Goal: Task Accomplishment & Management: Manage account settings

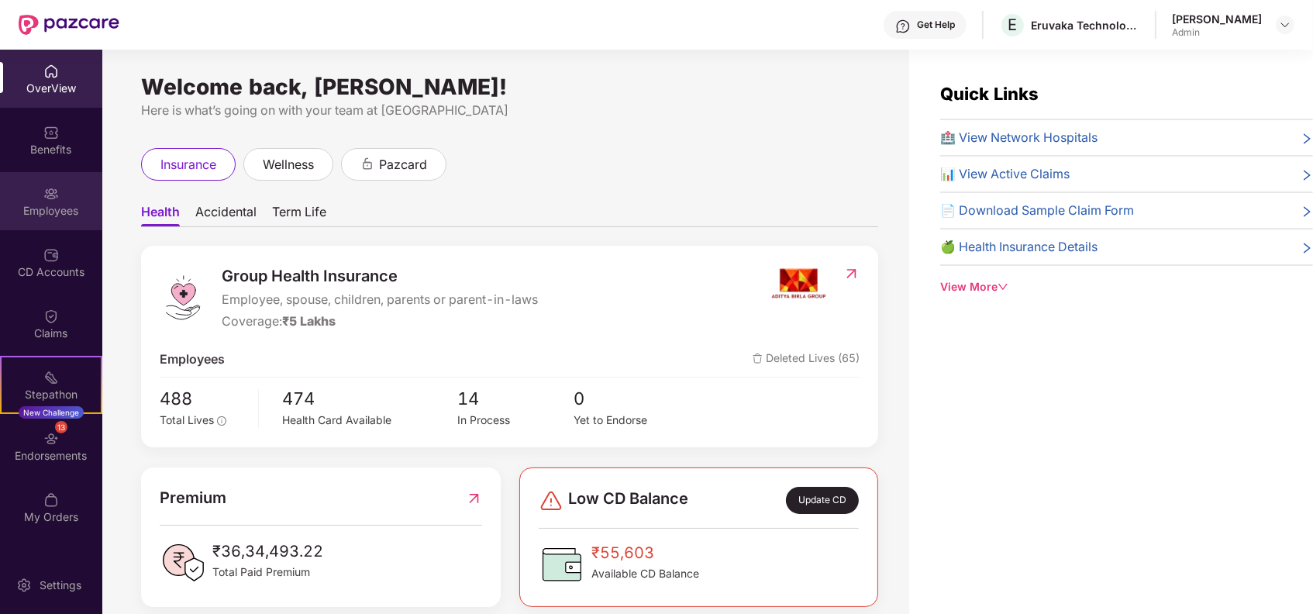
click at [56, 188] on img at bounding box center [50, 193] width 15 height 15
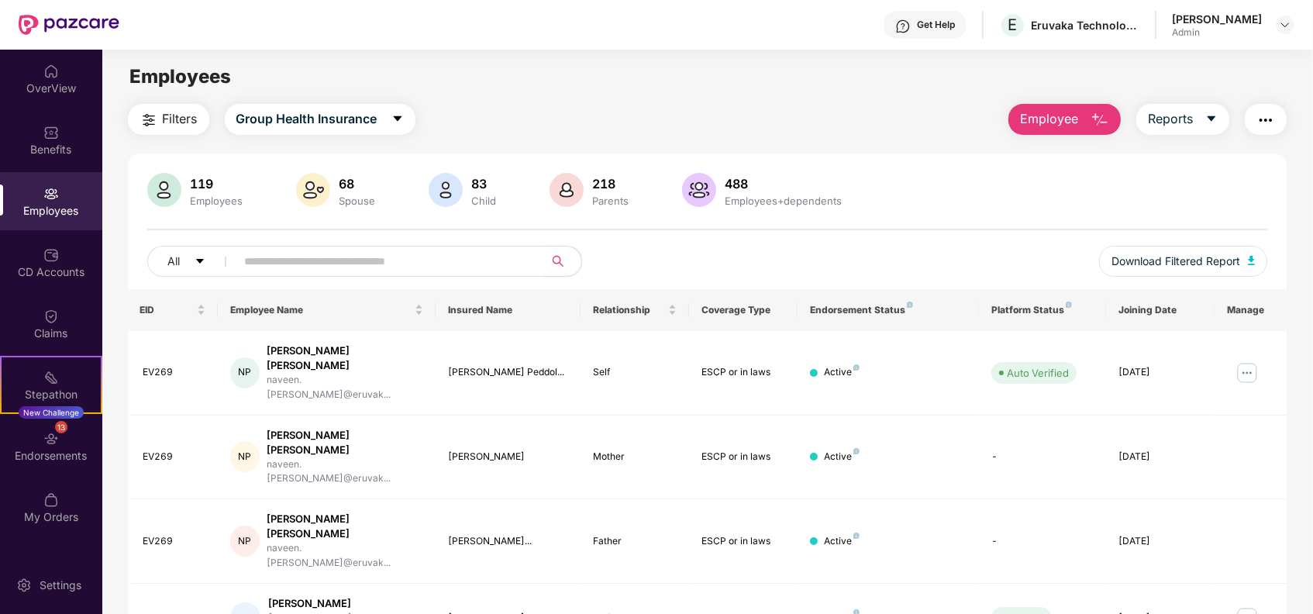
click at [1051, 109] on span "Employee" at bounding box center [1049, 118] width 58 height 19
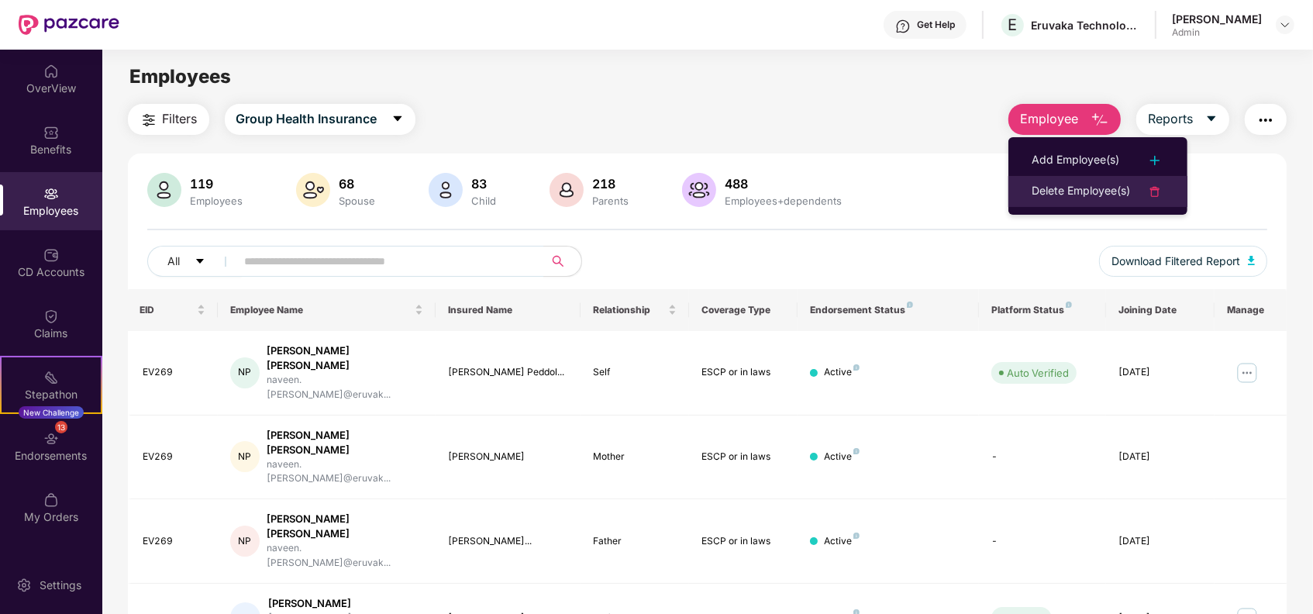
click at [1054, 186] on div "Delete Employee(s)" at bounding box center [1080, 191] width 98 height 19
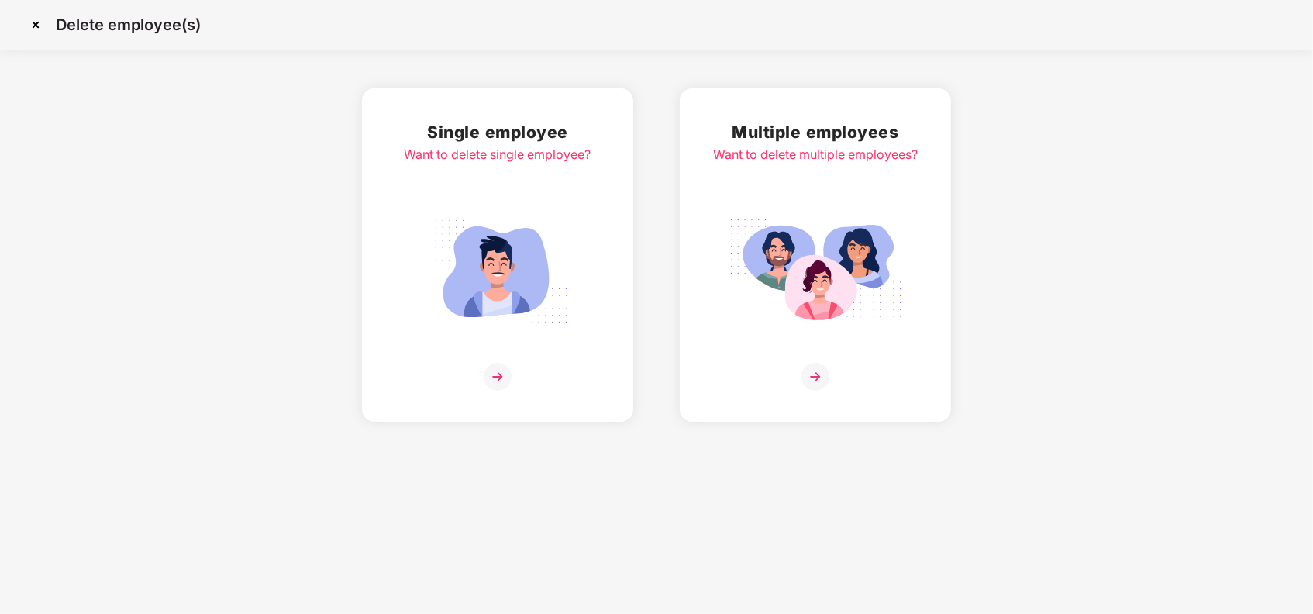
click at [497, 371] on img at bounding box center [498, 377] width 28 height 28
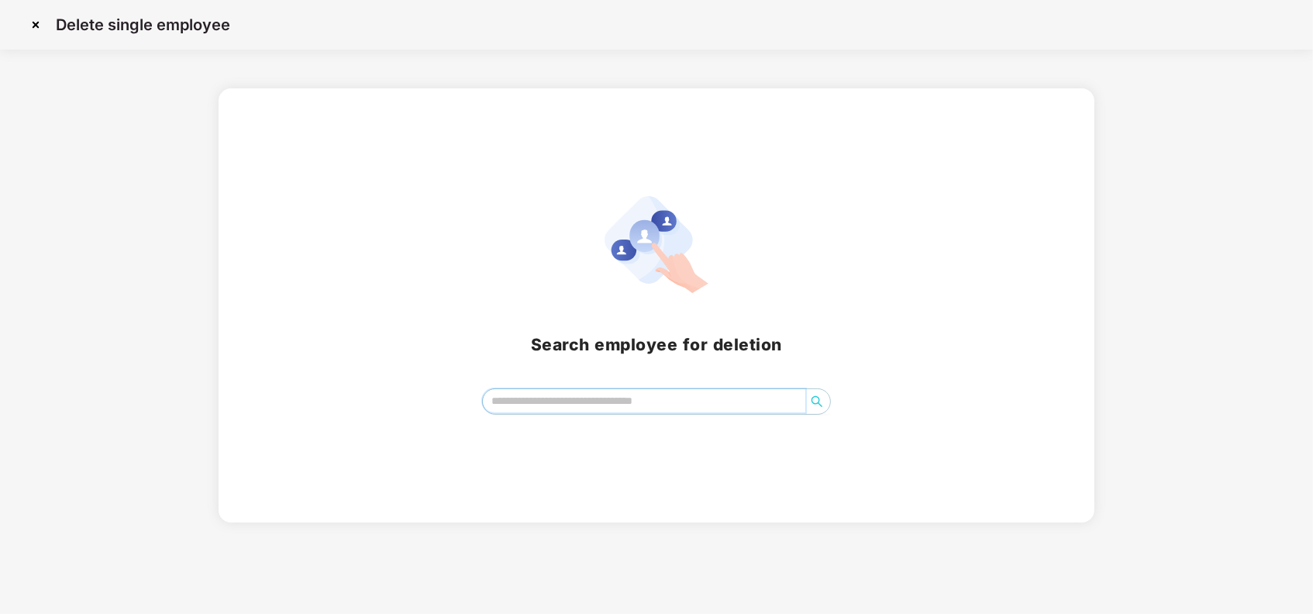
click at [520, 392] on input "search" at bounding box center [644, 400] width 323 height 23
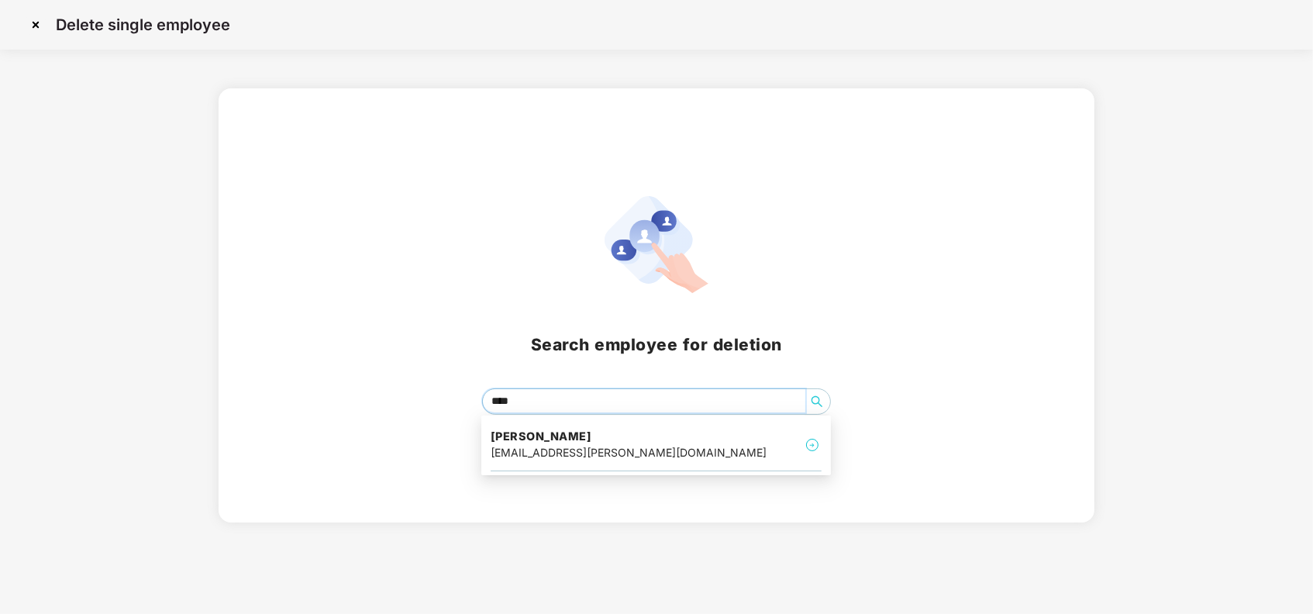
type input "*****"
click at [810, 438] on img at bounding box center [812, 444] width 19 height 19
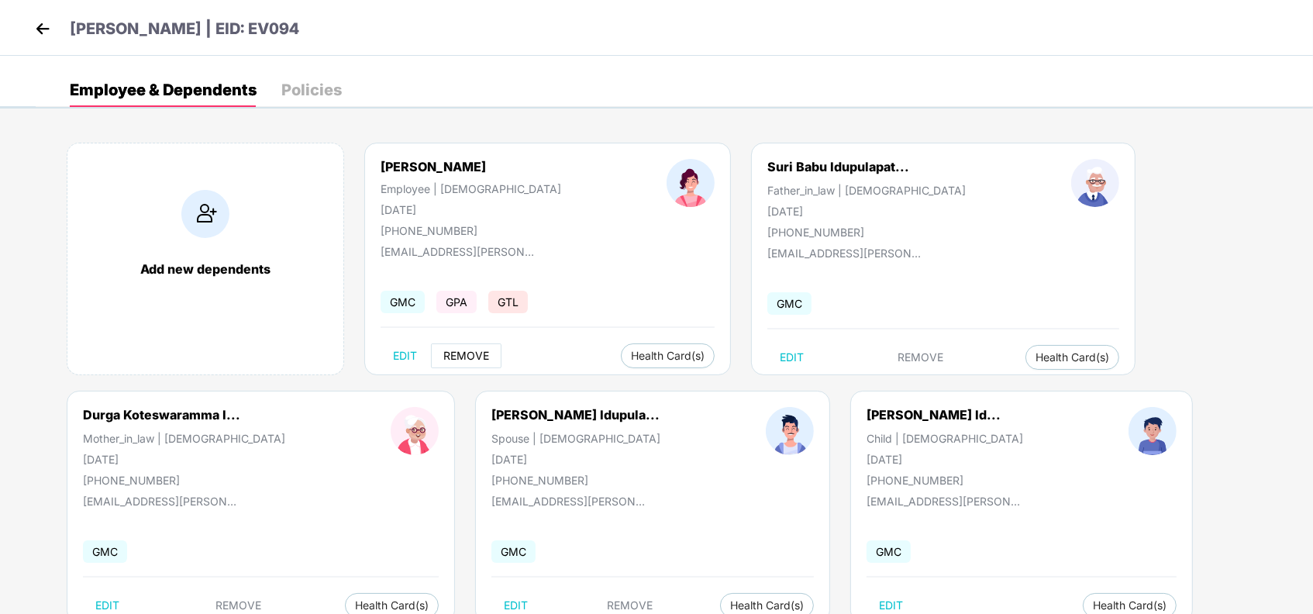
click at [470, 349] on span "REMOVE" at bounding box center [466, 355] width 46 height 12
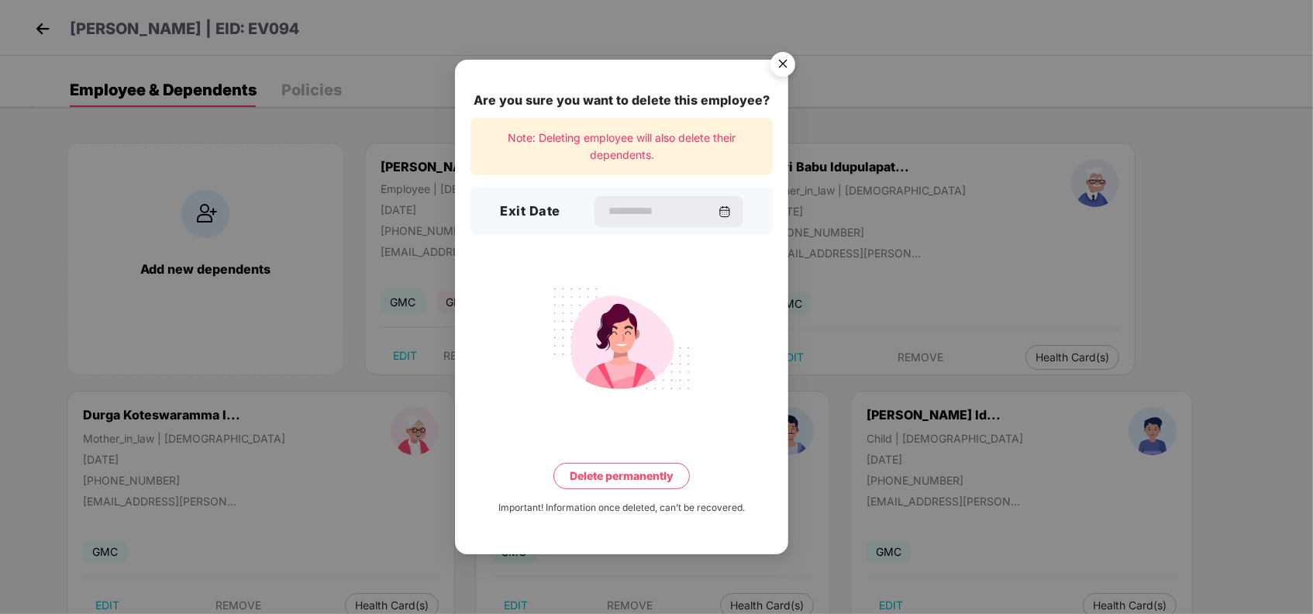
click at [780, 67] on img "Close" at bounding box center [782, 66] width 43 height 43
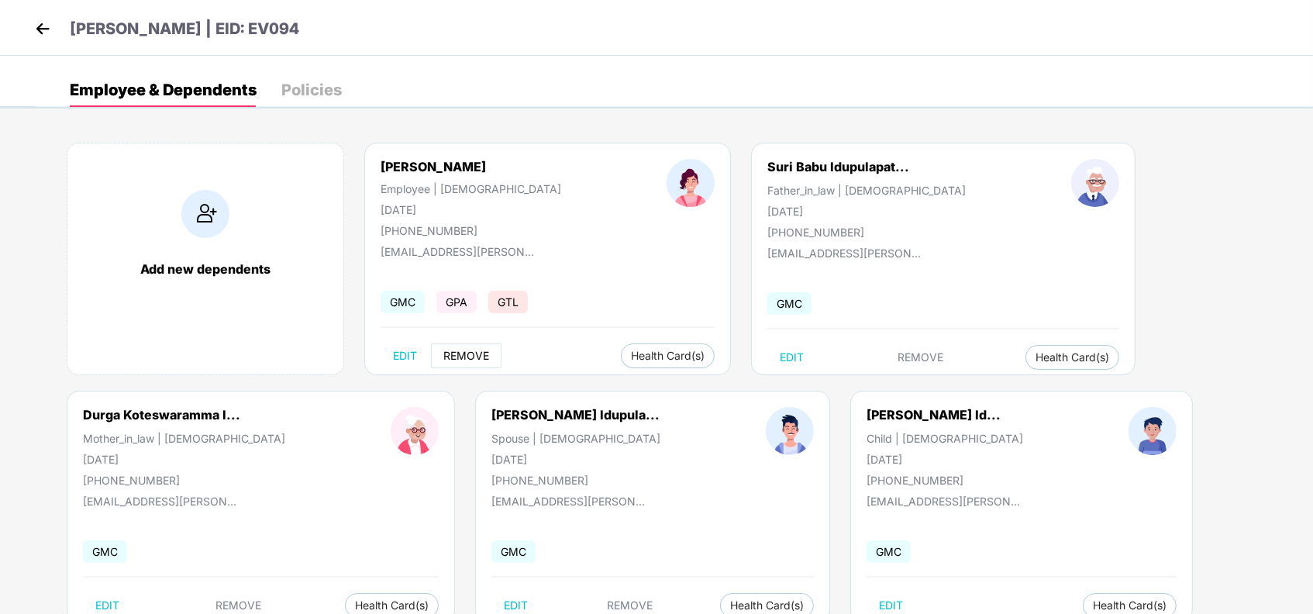
click at [459, 354] on span "REMOVE" at bounding box center [466, 355] width 46 height 12
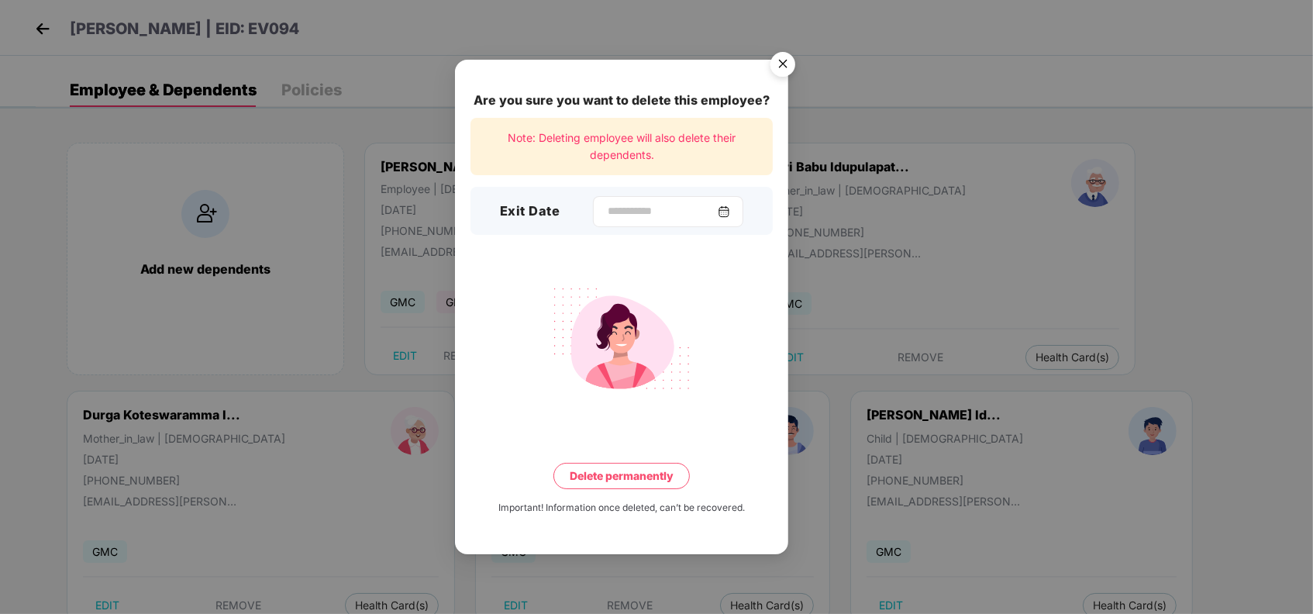
click at [728, 206] on img at bounding box center [724, 211] width 12 height 12
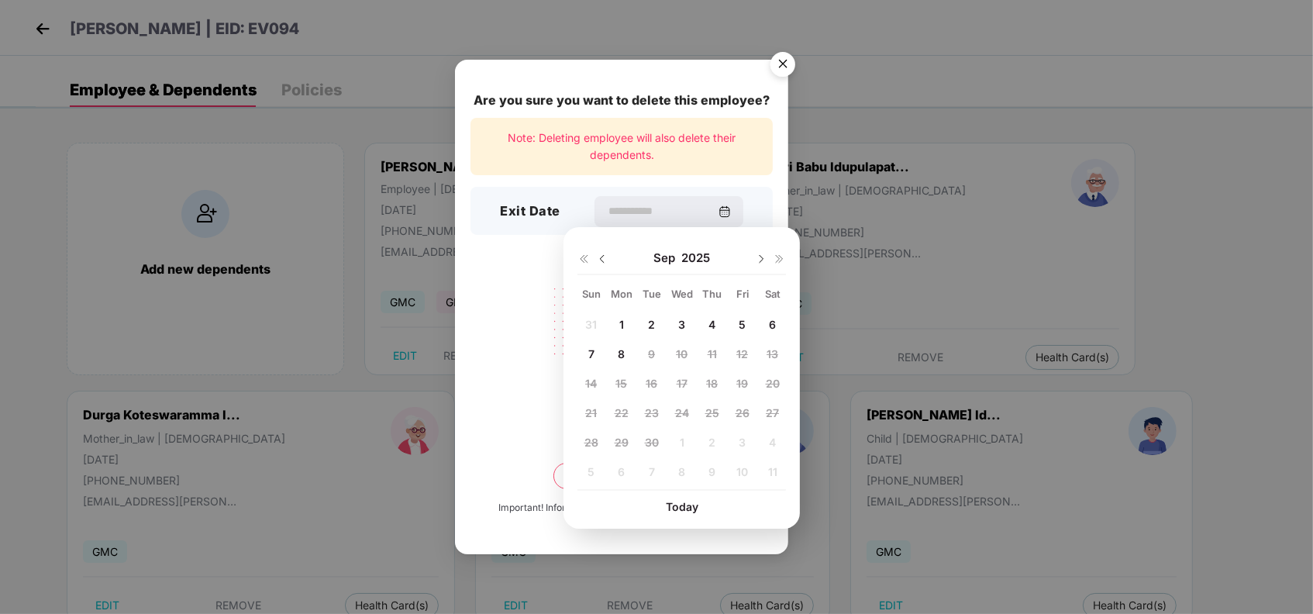
click at [739, 318] on span "5" at bounding box center [741, 324] width 7 height 13
type input "**********"
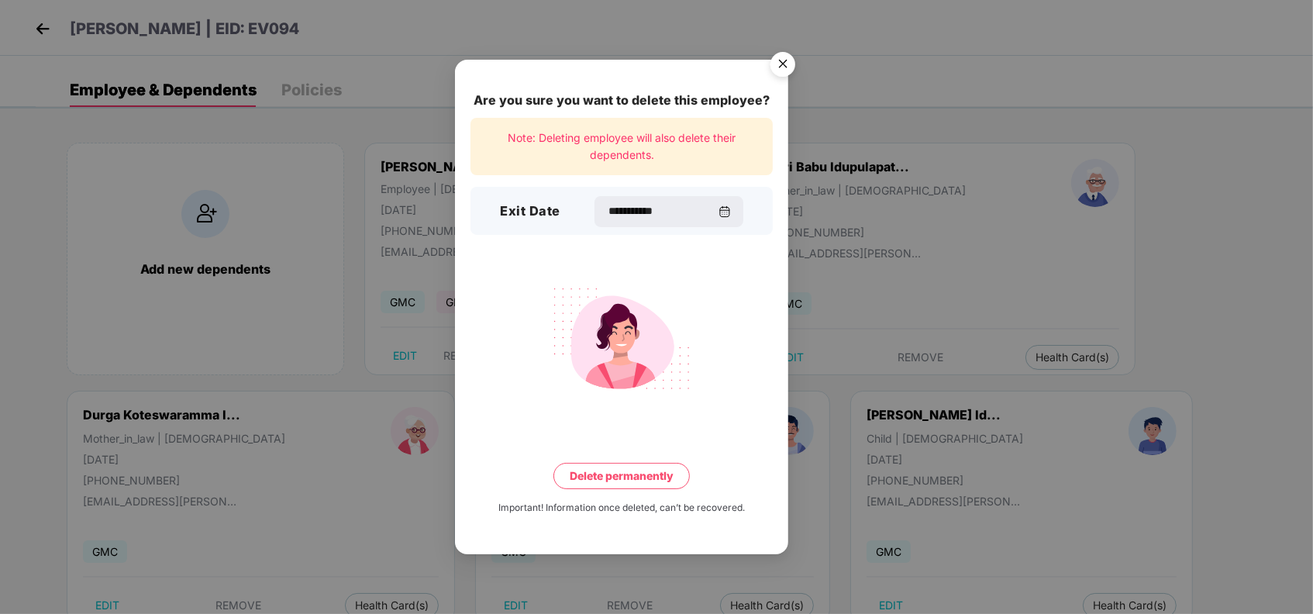
click at [629, 471] on button "Delete permanently" at bounding box center [621, 476] width 136 height 26
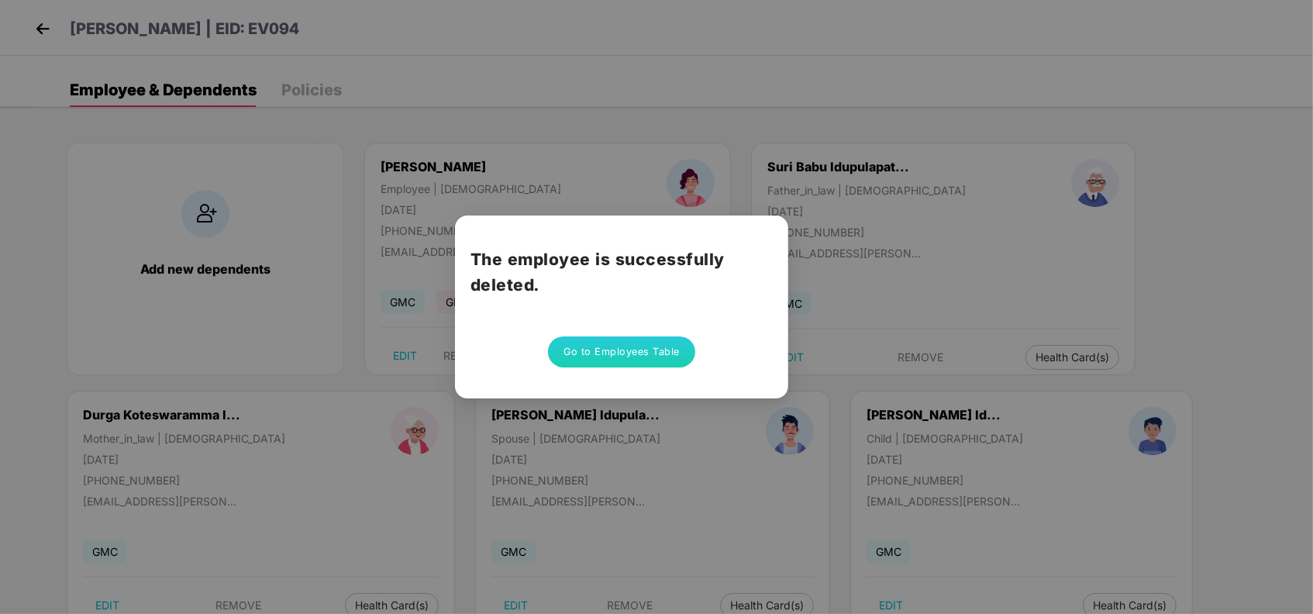
click at [666, 356] on button "Go to Employees Table" at bounding box center [621, 351] width 147 height 31
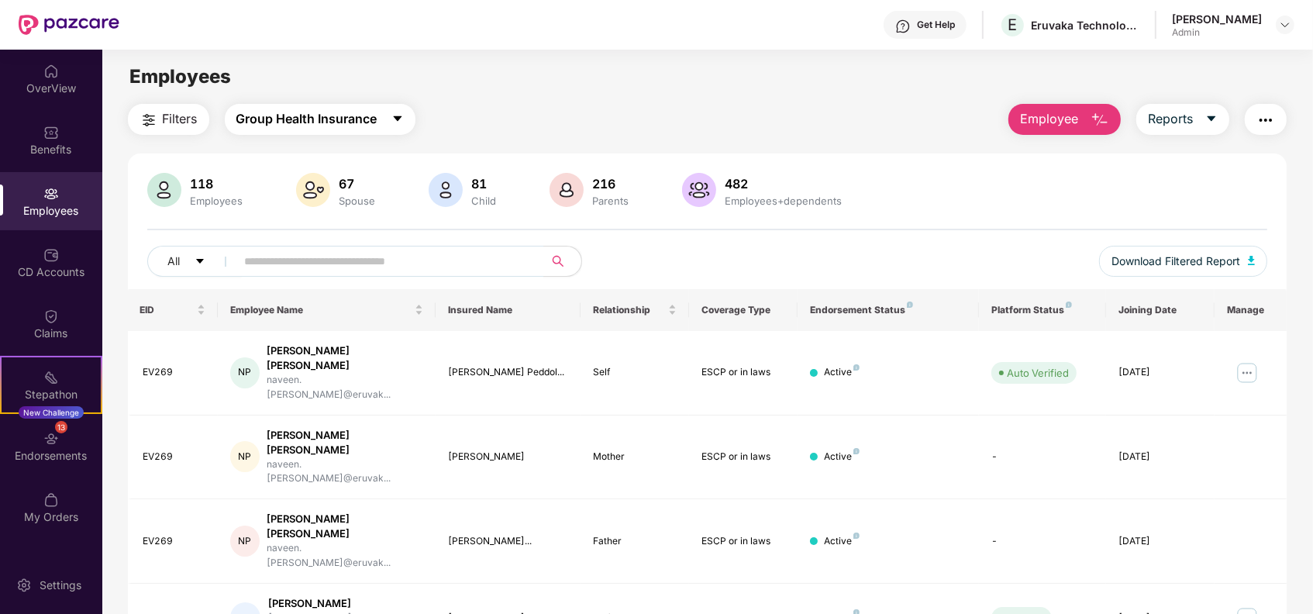
click at [349, 112] on span "Group Health Insurance" at bounding box center [306, 118] width 141 height 19
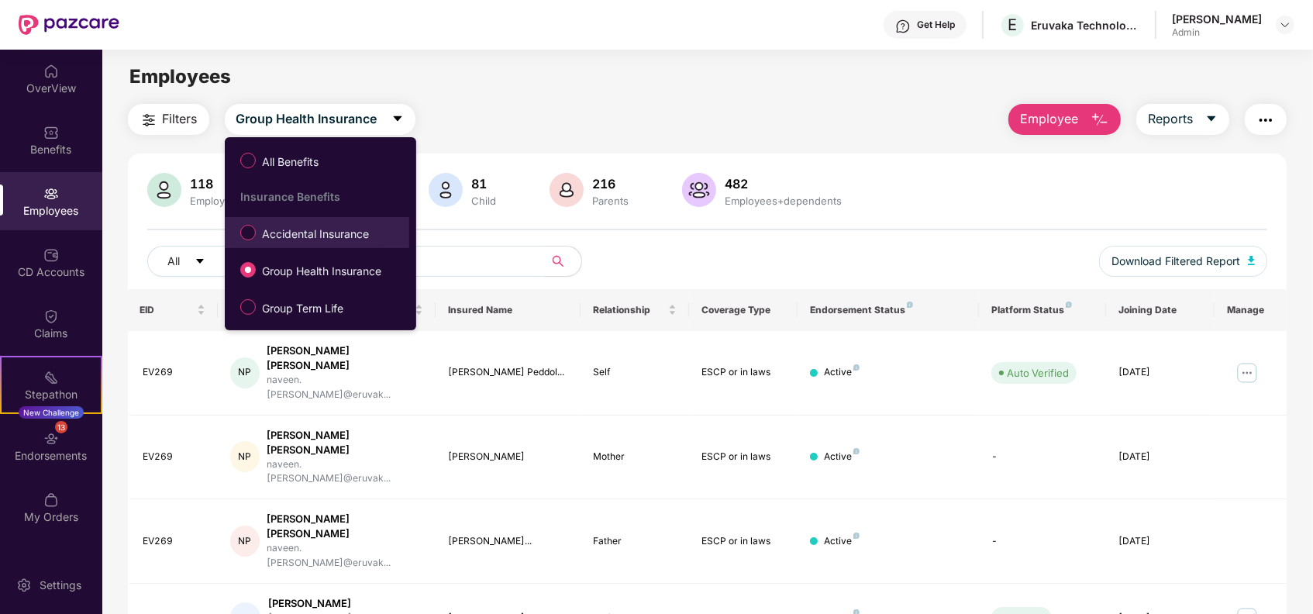
click at [307, 238] on span "Accidental Insurance" at bounding box center [315, 233] width 119 height 17
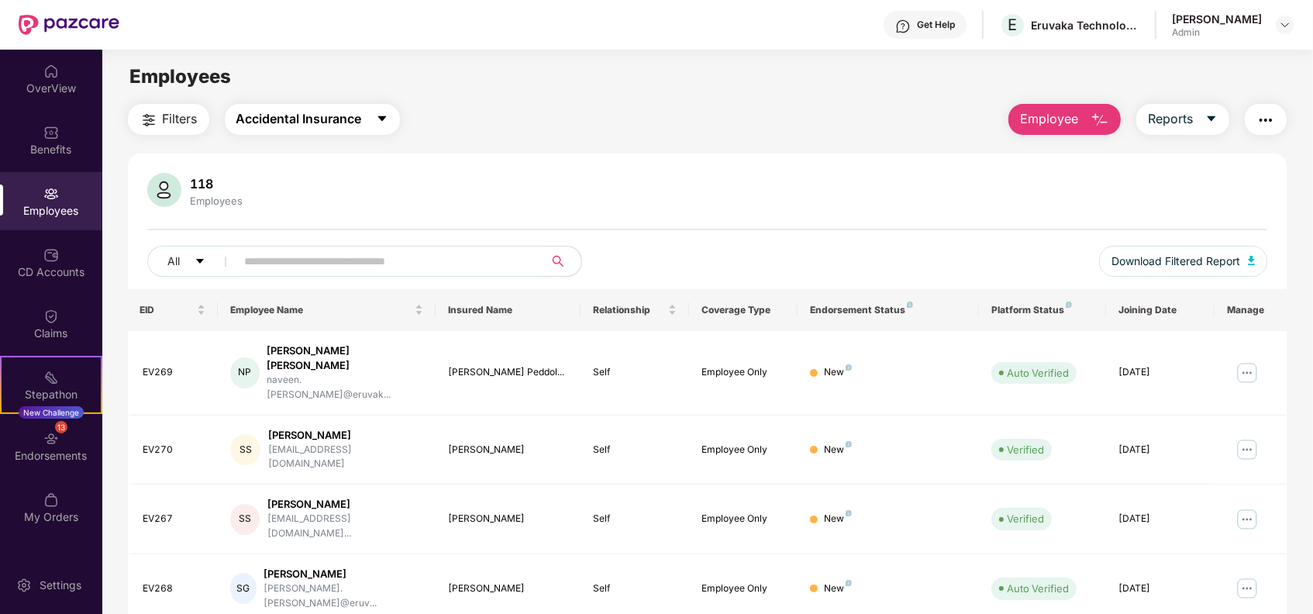
click at [345, 124] on span "Accidental Insurance" at bounding box center [299, 118] width 126 height 19
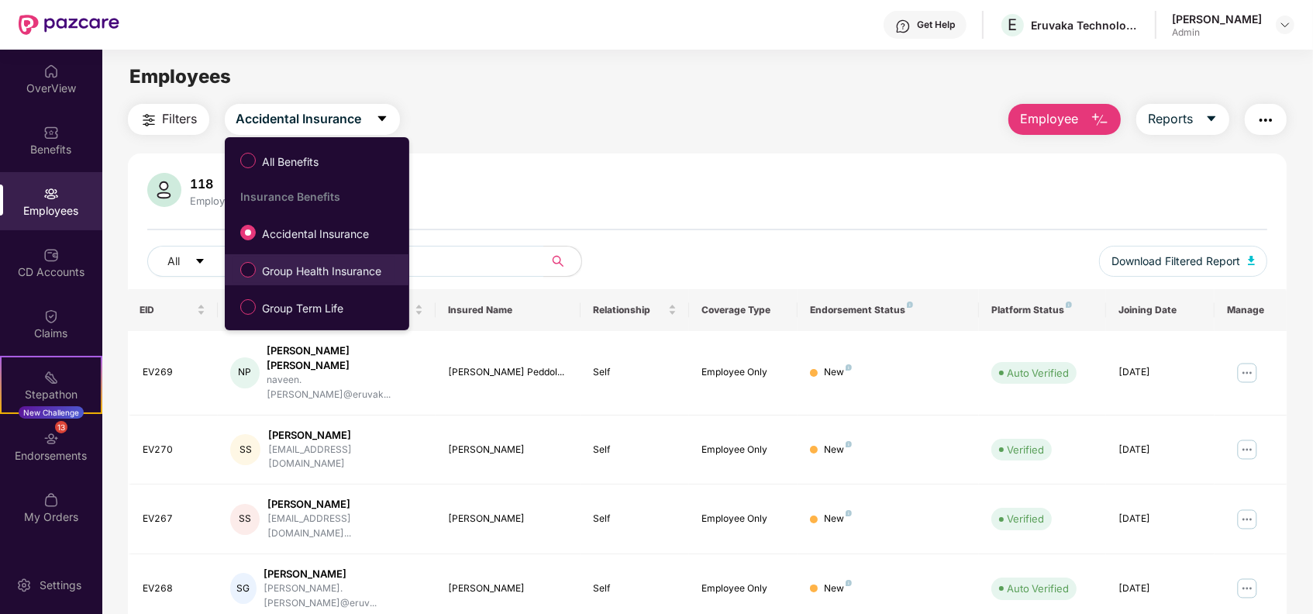
click at [299, 268] on span "Group Health Insurance" at bounding box center [322, 271] width 132 height 17
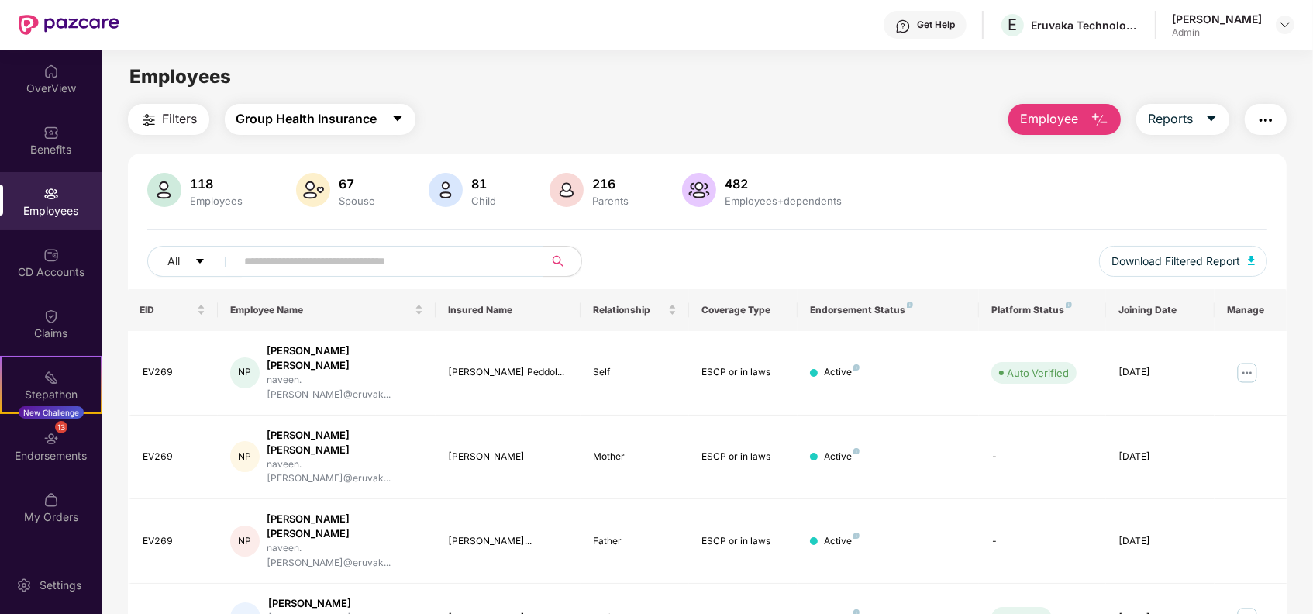
click at [363, 113] on span "Group Health Insurance" at bounding box center [306, 118] width 141 height 19
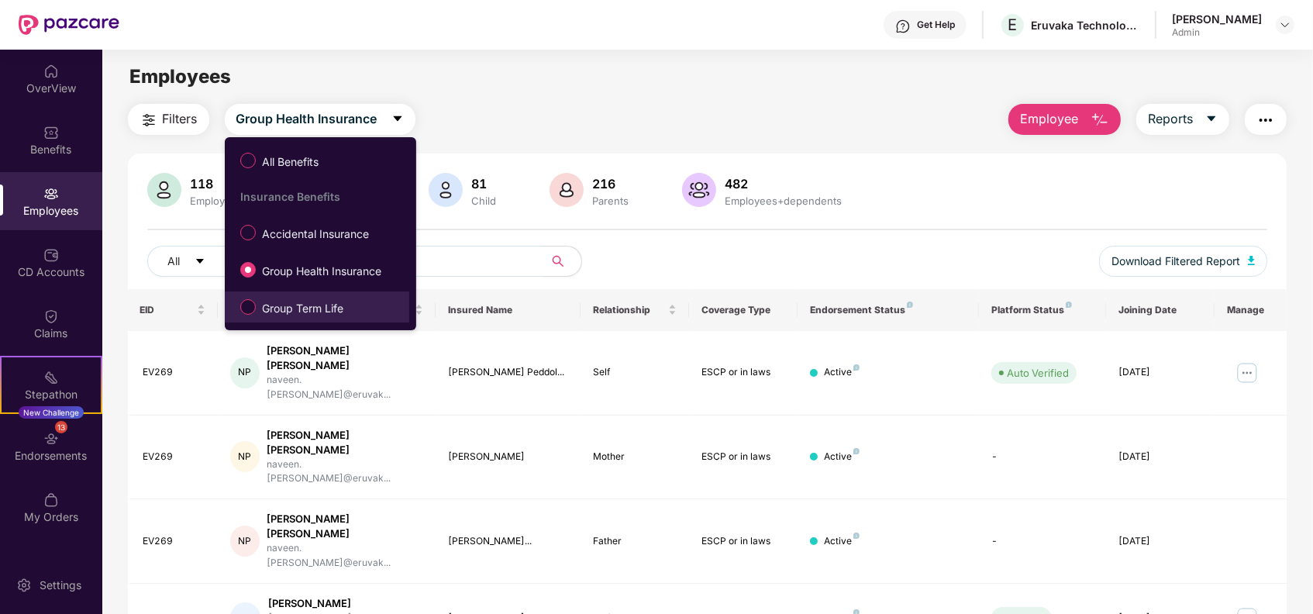
click at [301, 301] on span "Group Term Life" at bounding box center [303, 308] width 94 height 17
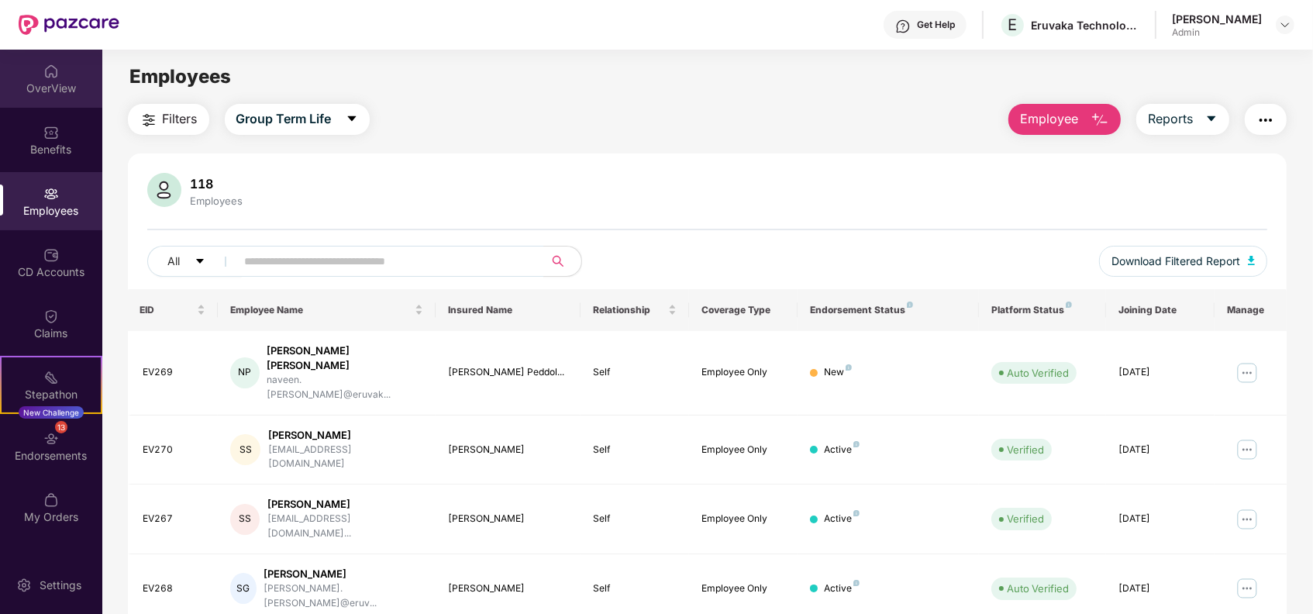
click at [49, 89] on div "OverView" at bounding box center [51, 88] width 102 height 15
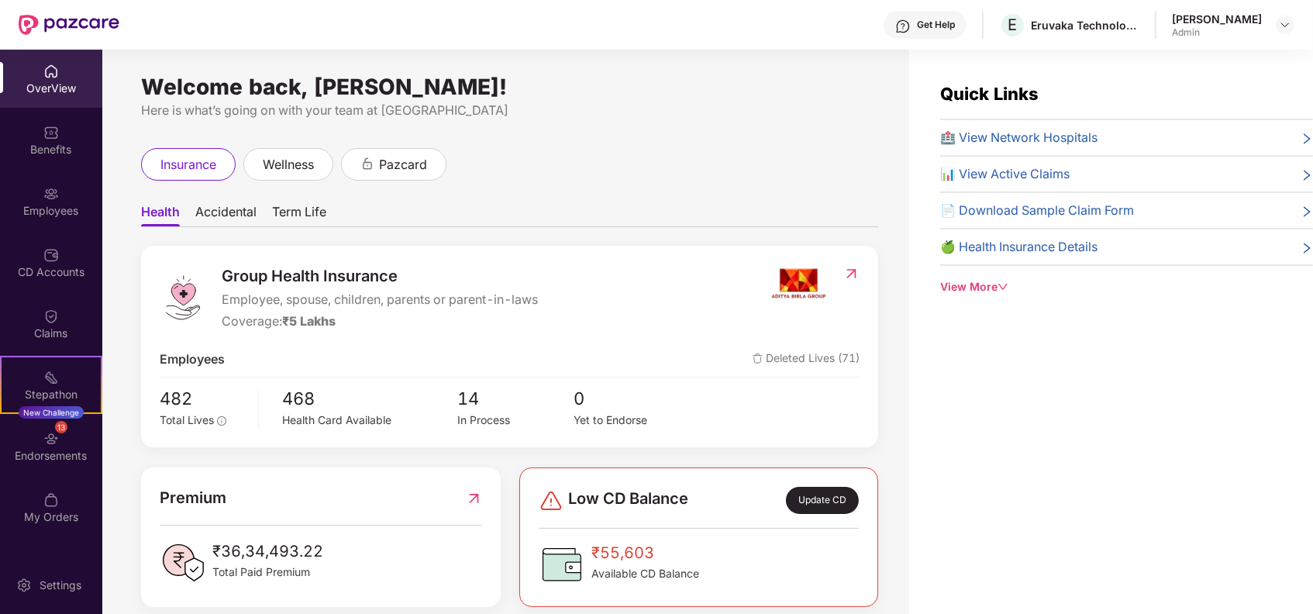
click at [738, 26] on div "Get Help E Eruvaka Technologies Private Limited [PERSON_NAME]" at bounding box center [706, 25] width 1175 height 50
